Goal: Information Seeking & Learning: Check status

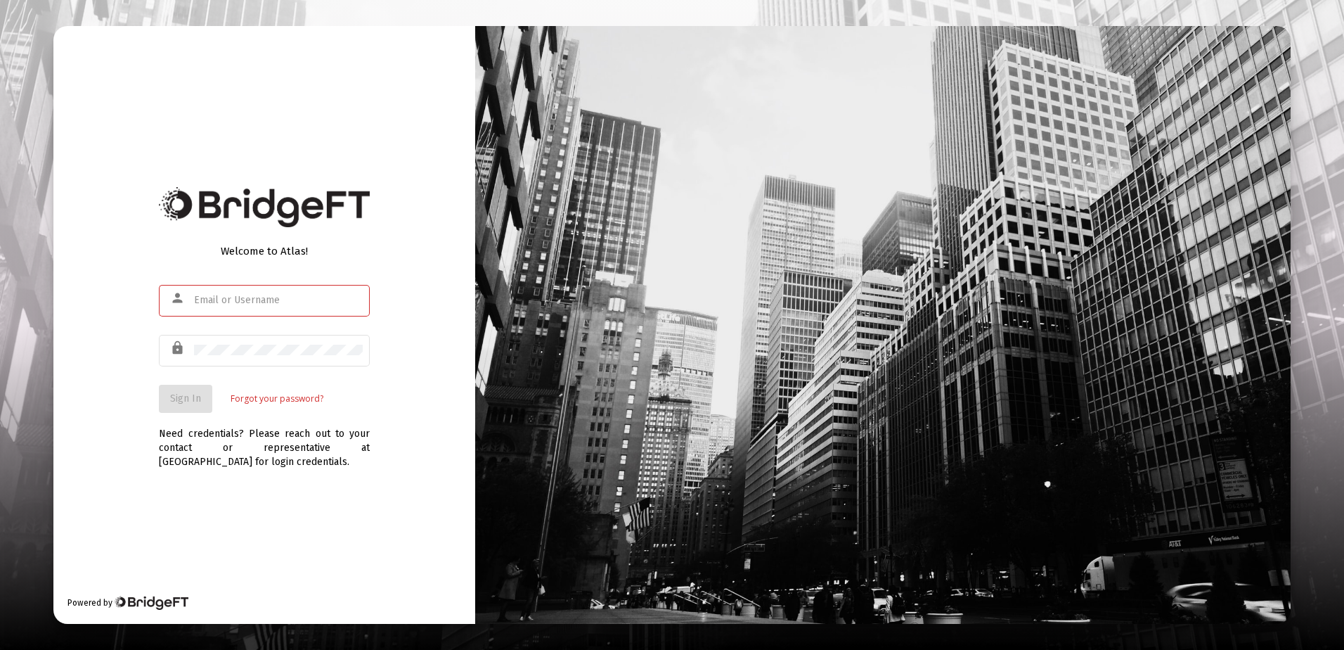
type input "[PERSON_NAME][EMAIL_ADDRESS][DOMAIN_NAME]"
click at [193, 484] on div "Welcome to Atlas! person [PERSON_NAME][EMAIL_ADDRESS][DOMAIN_NAME] lock Sign In…" at bounding box center [264, 325] width 422 height 598
click at [189, 392] on span "Sign In" at bounding box center [185, 398] width 31 height 12
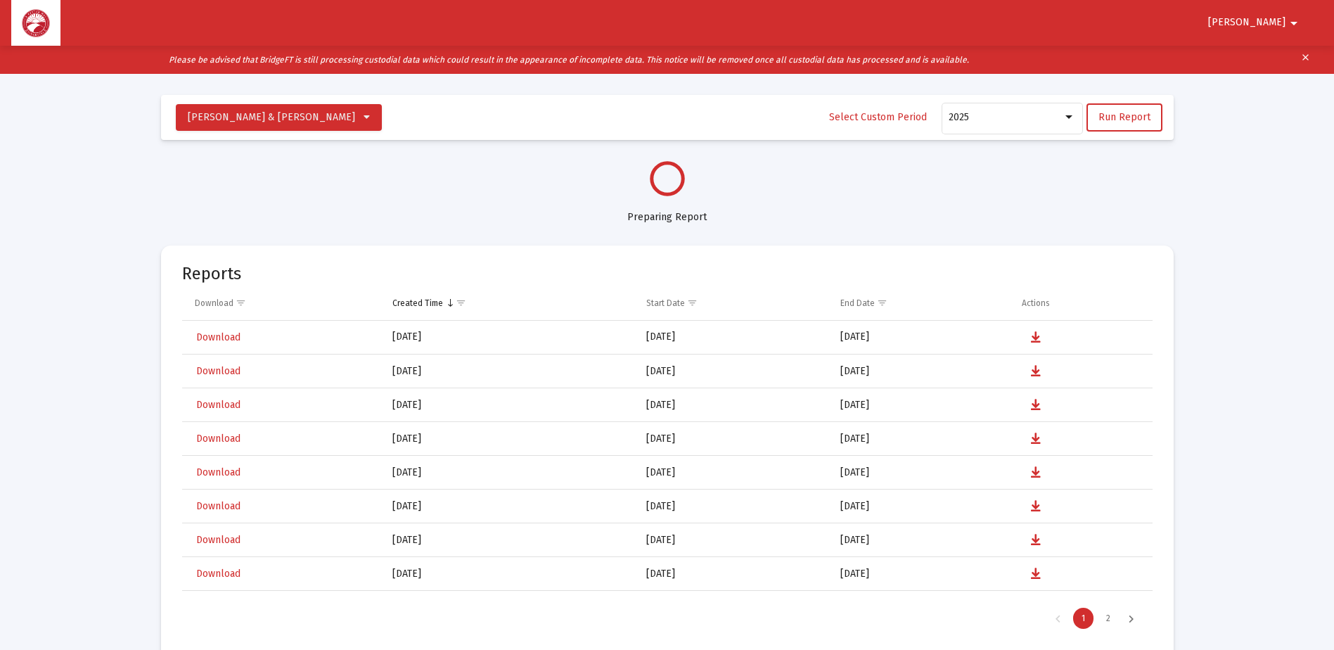
select select "View all"
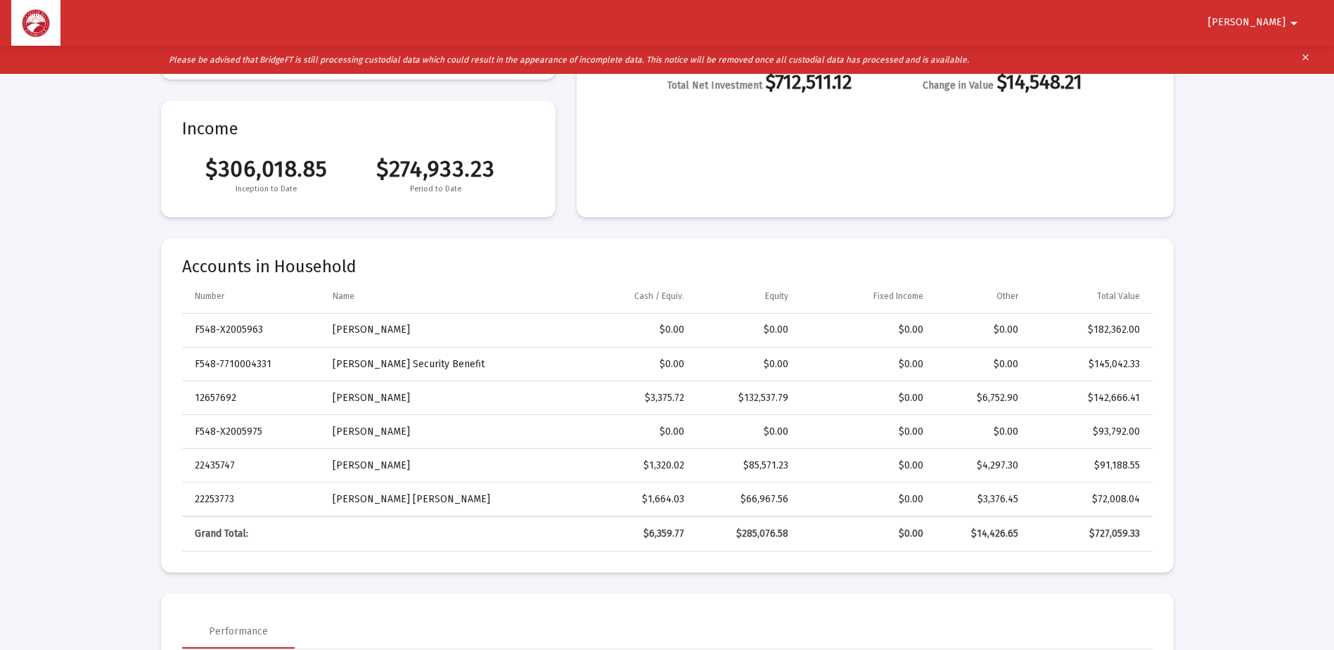
scroll to position [211, 0]
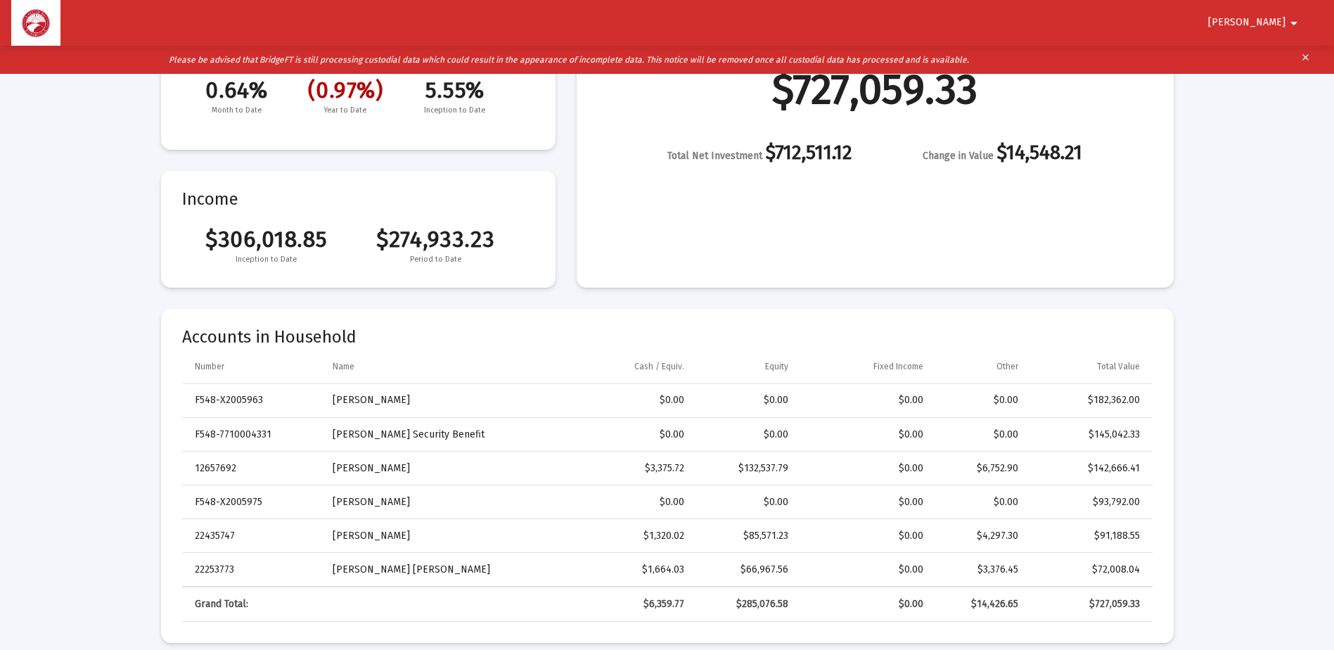
click at [1281, 15] on button "[PERSON_NAME]" at bounding box center [1255, 22] width 128 height 28
click at [1279, 61] on button "Logout" at bounding box center [1276, 60] width 79 height 34
